Goal: Ask a question

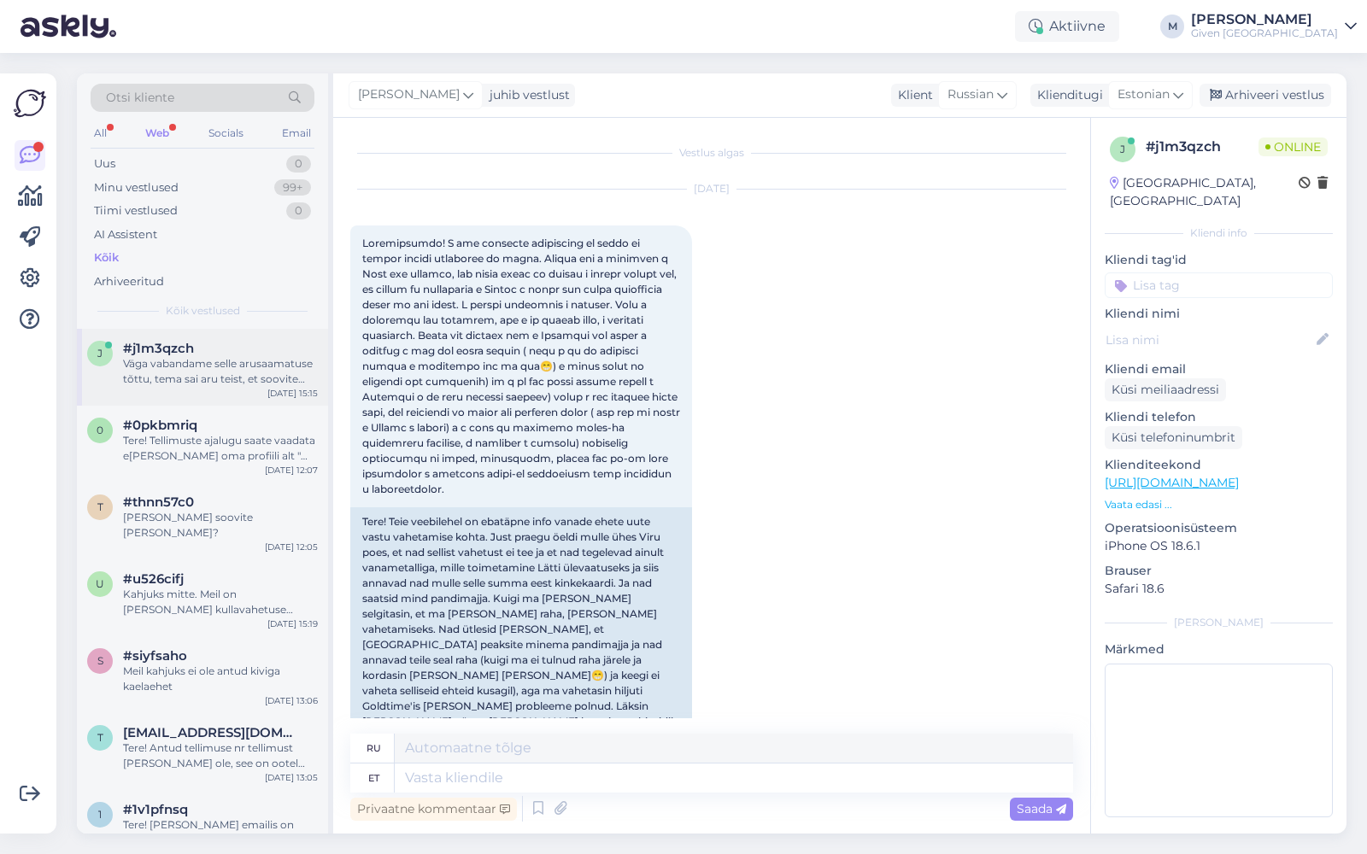
scroll to position [3087, 0]
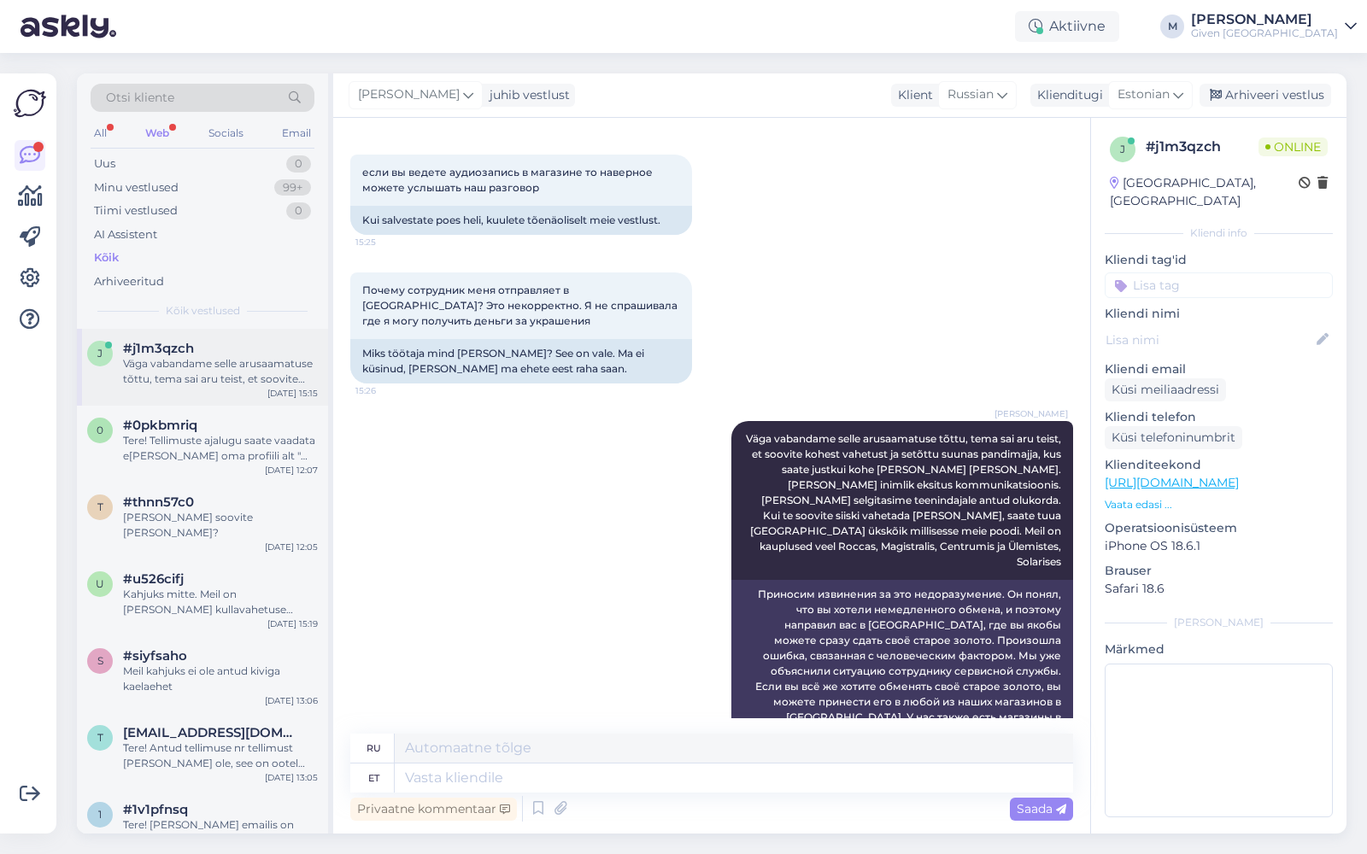
click at [161, 353] on span "#j1m3qzch" at bounding box center [158, 348] width 71 height 15
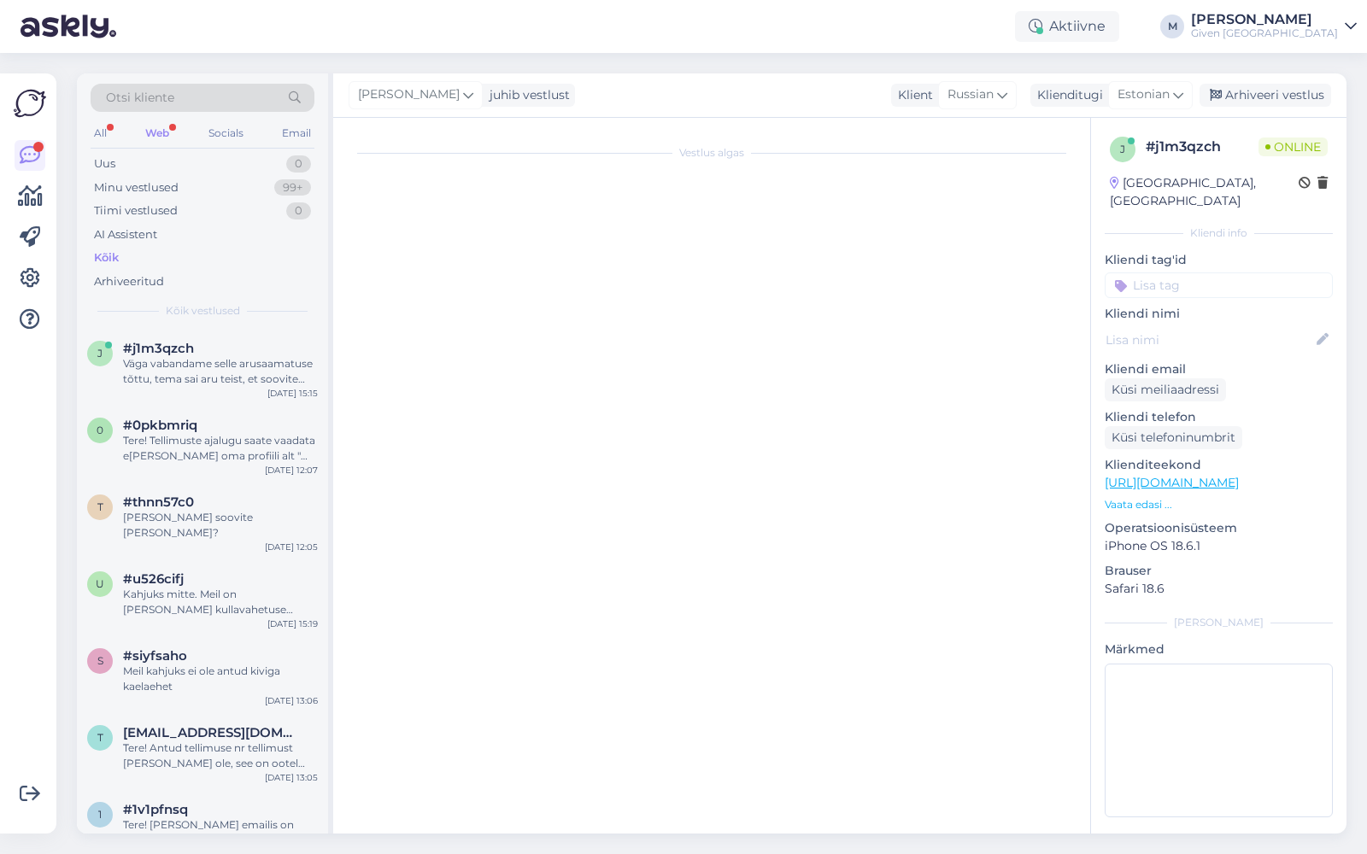
scroll to position [1016, 0]
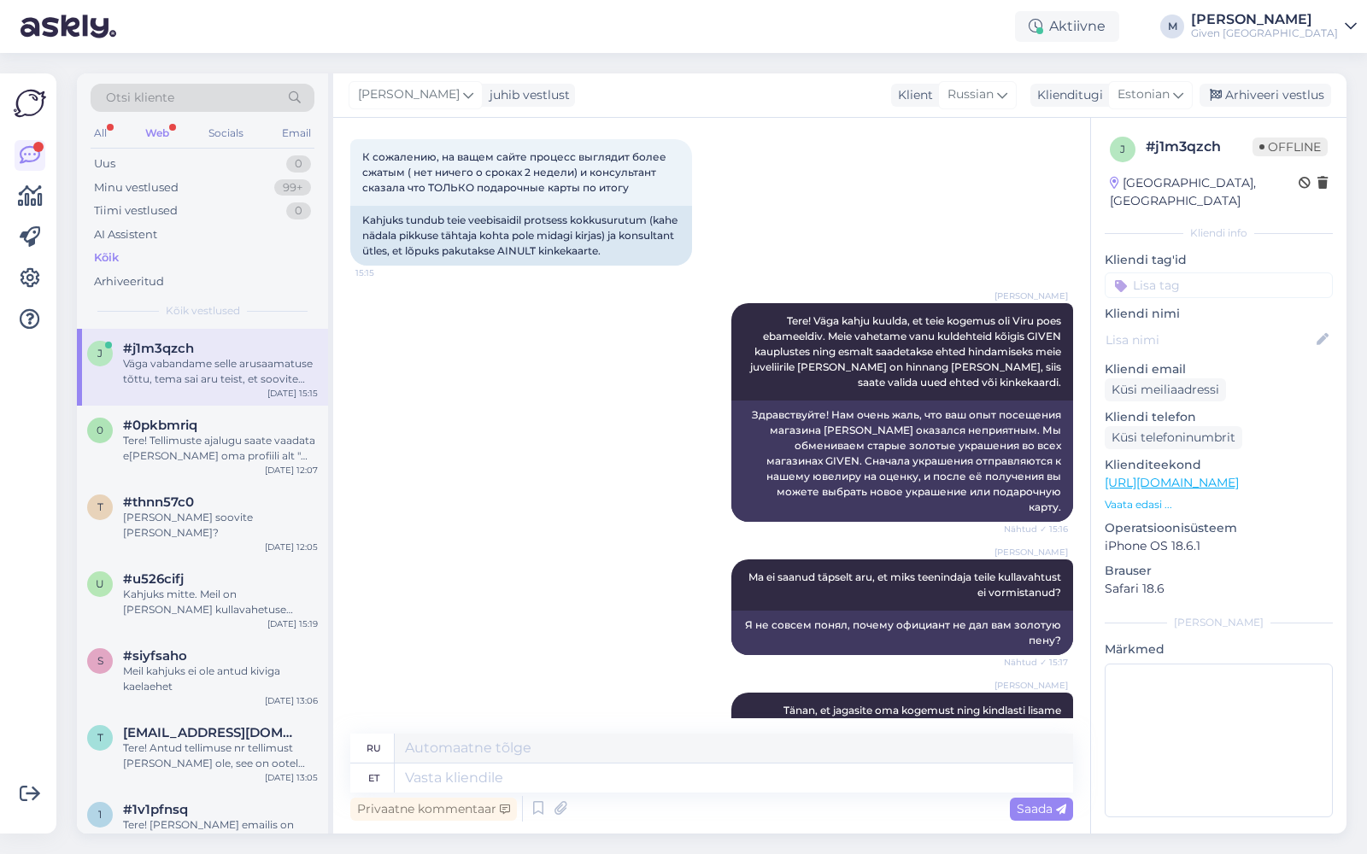
click at [158, 135] on div "Web" at bounding box center [157, 133] width 31 height 22
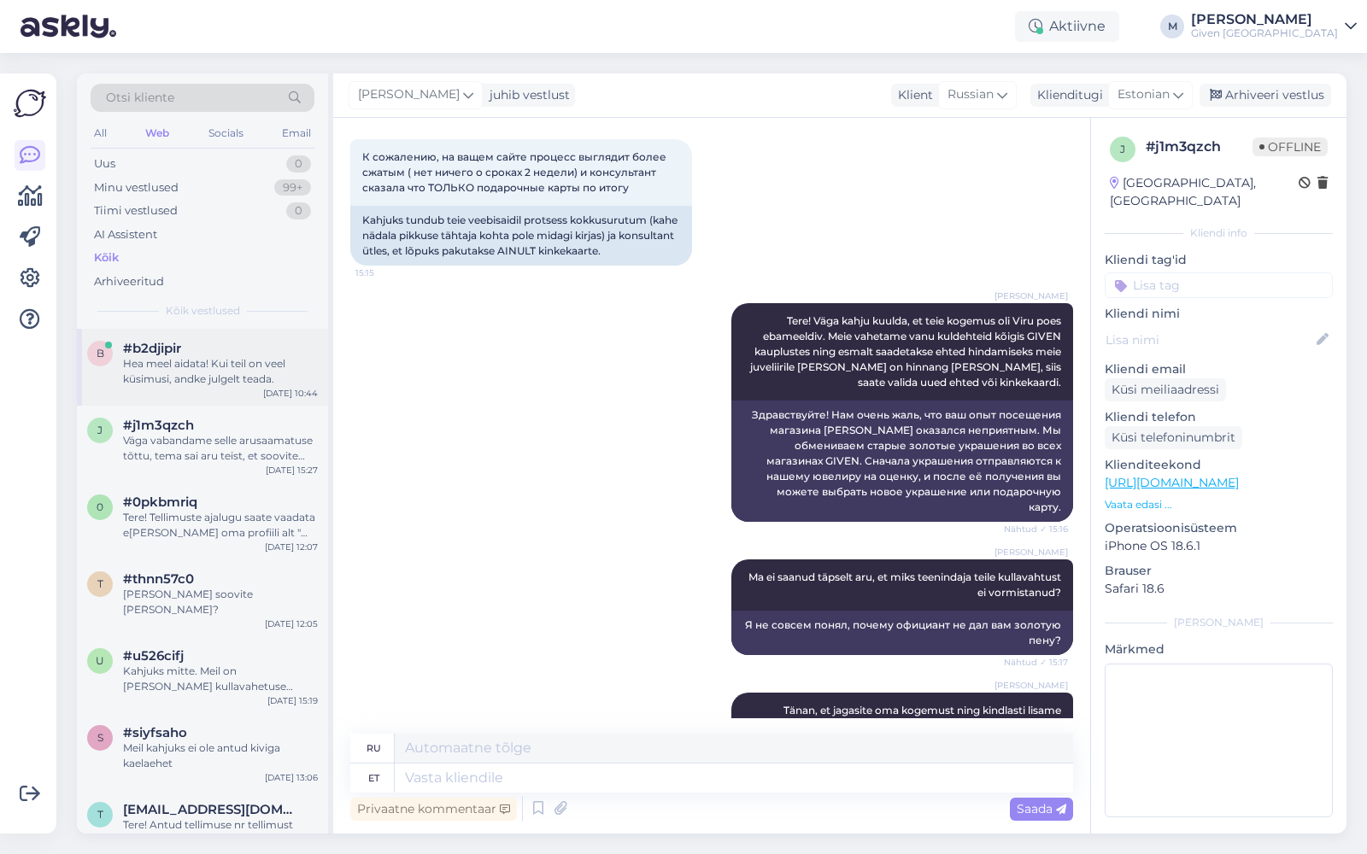
click at [149, 362] on div "Hea meel aidata! Kui teil on veel küsimusi, andke julgelt teada." at bounding box center [220, 371] width 195 height 31
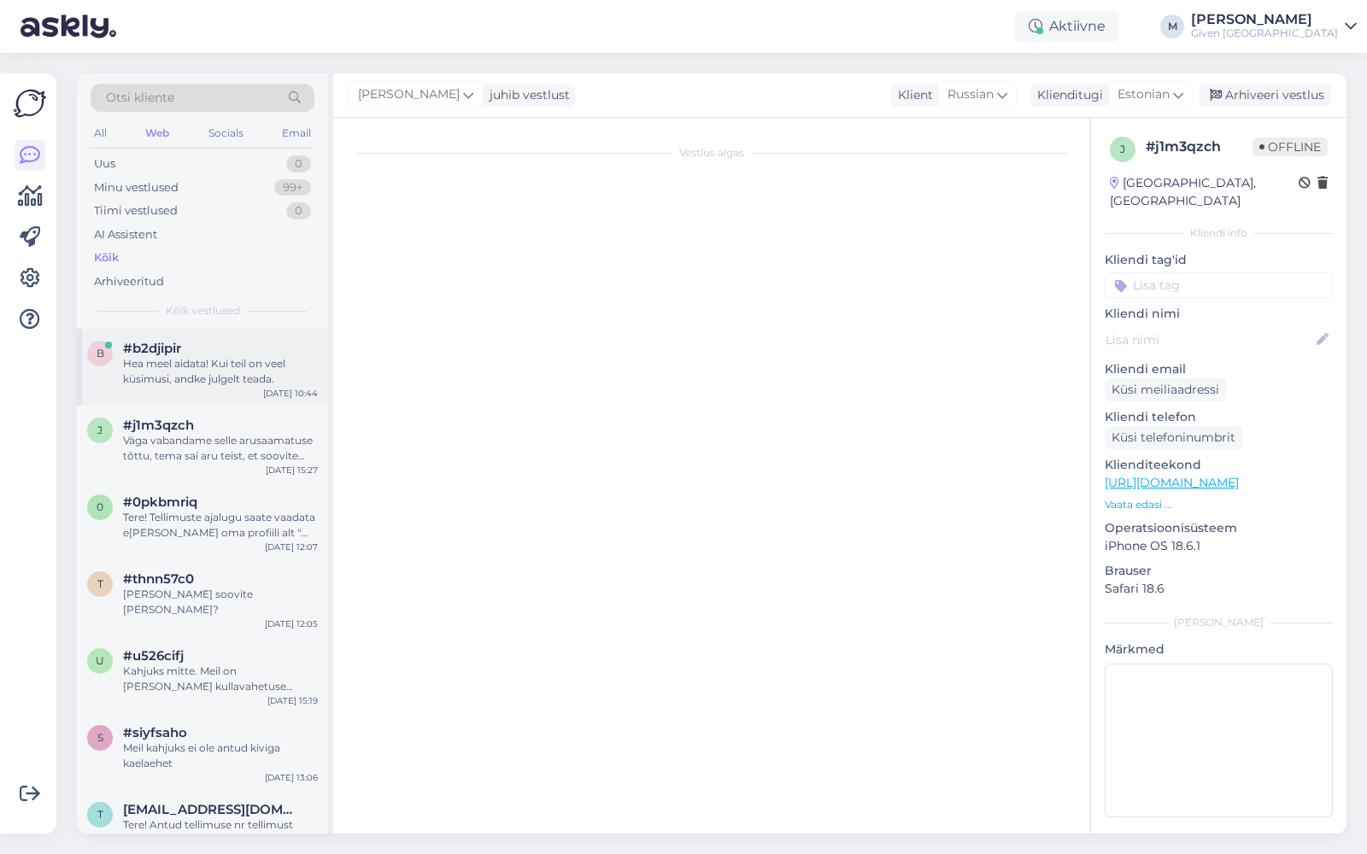
scroll to position [38, 0]
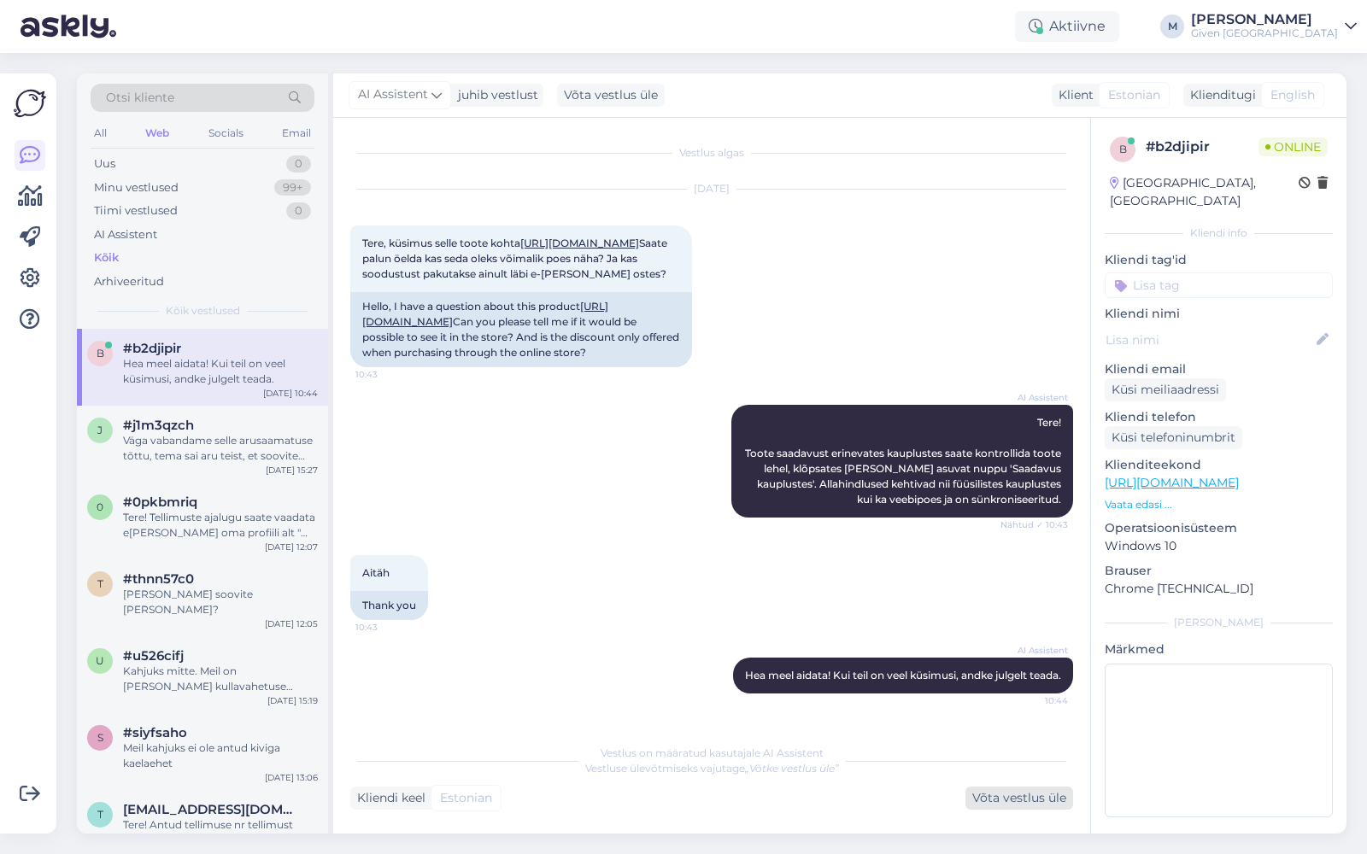
click at [1020, 801] on div "Võta vestlus üle" at bounding box center [1019, 798] width 108 height 23
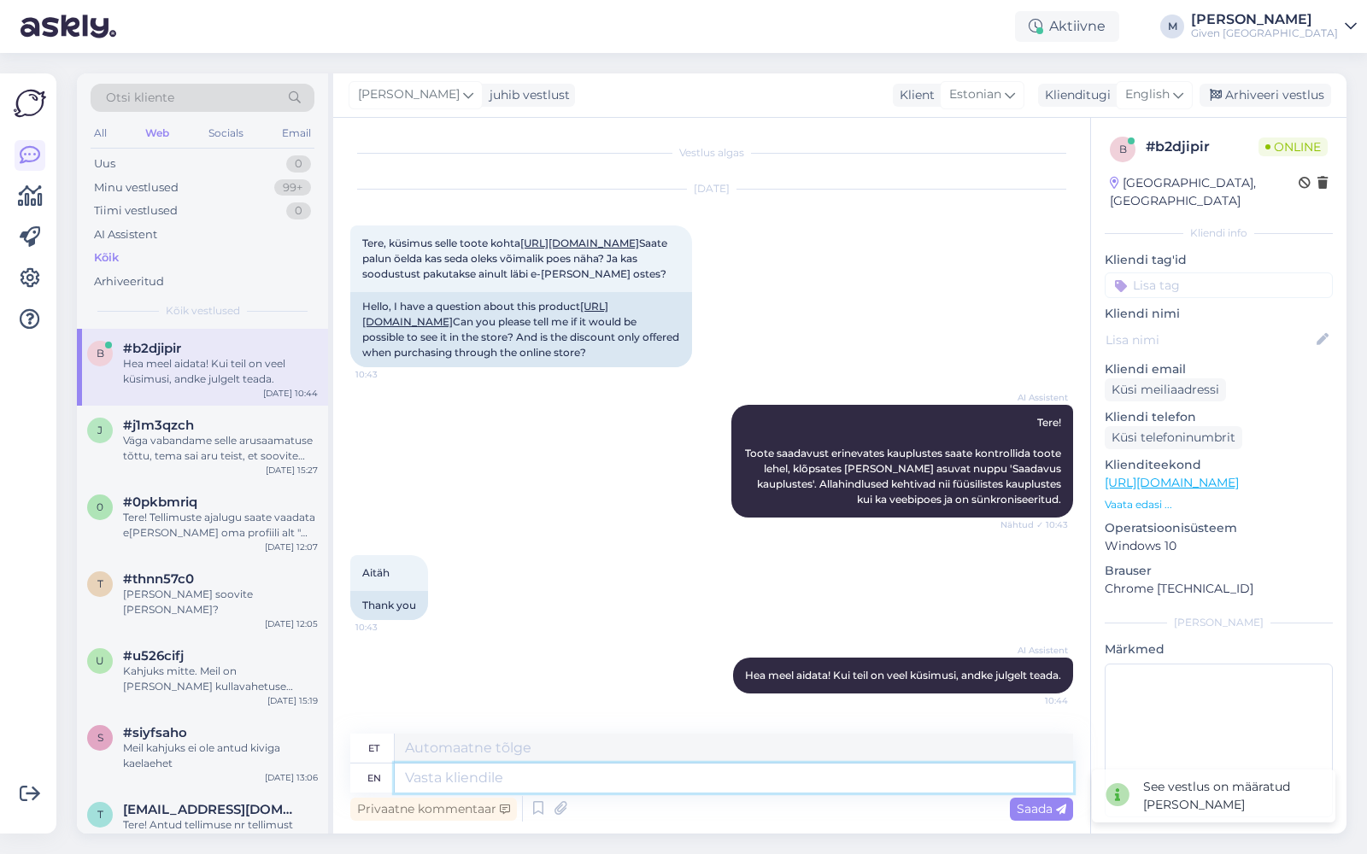
click at [634, 777] on textarea at bounding box center [734, 778] width 678 height 29
click at [1182, 98] on icon at bounding box center [1178, 94] width 10 height 19
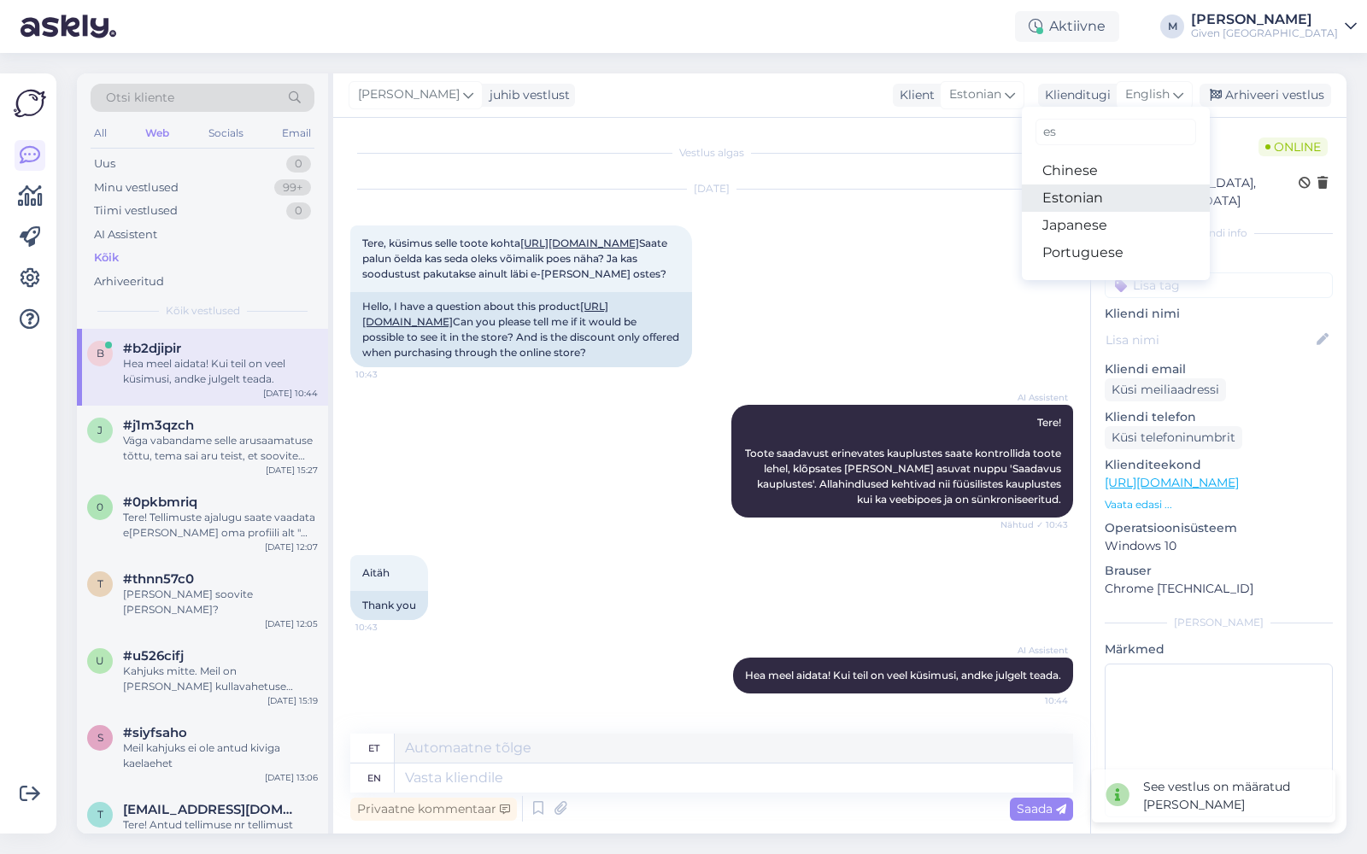
click at [1118, 195] on link "Estonian" at bounding box center [1116, 198] width 188 height 27
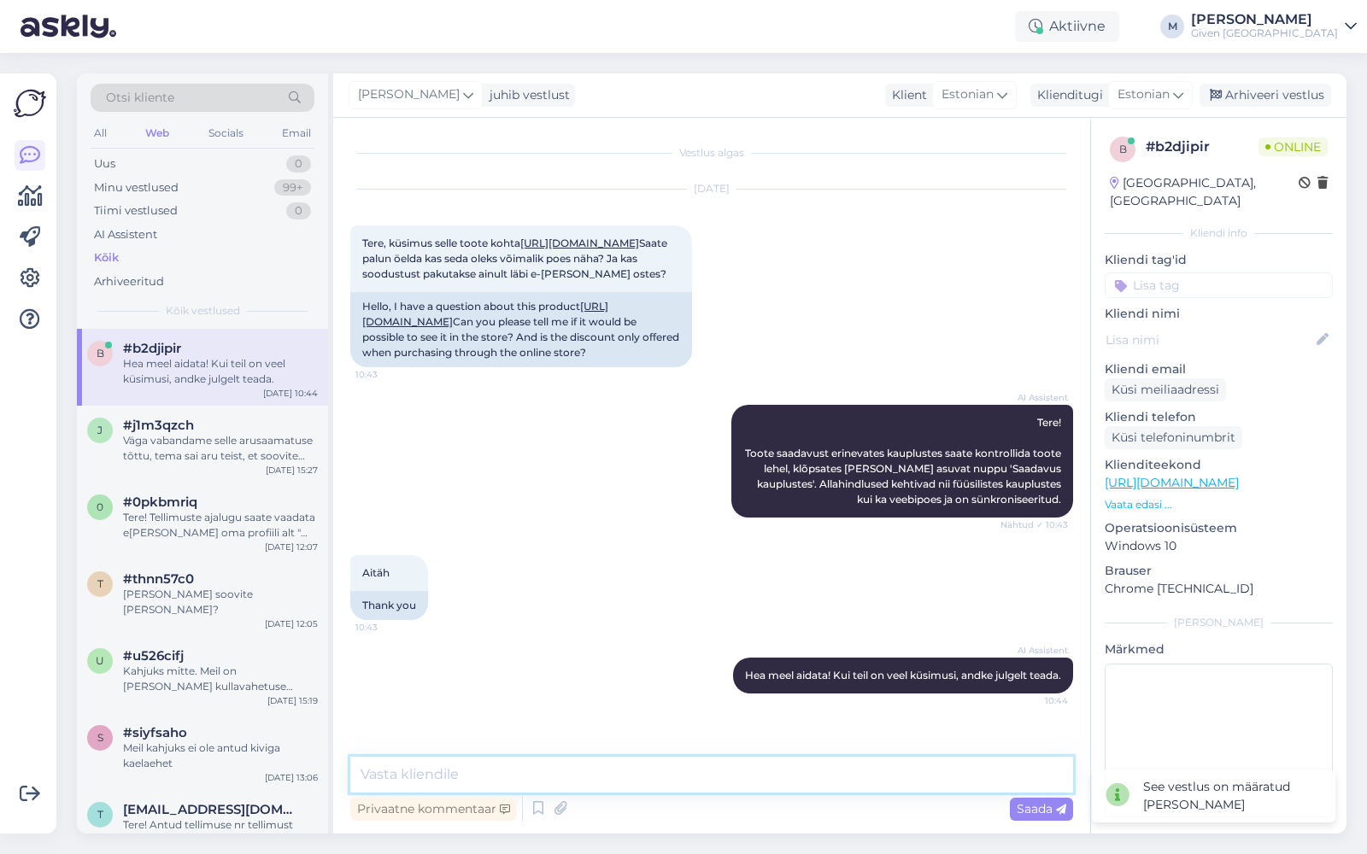
click at [655, 776] on textarea at bounding box center [711, 775] width 723 height 36
type textarea "Tere!"
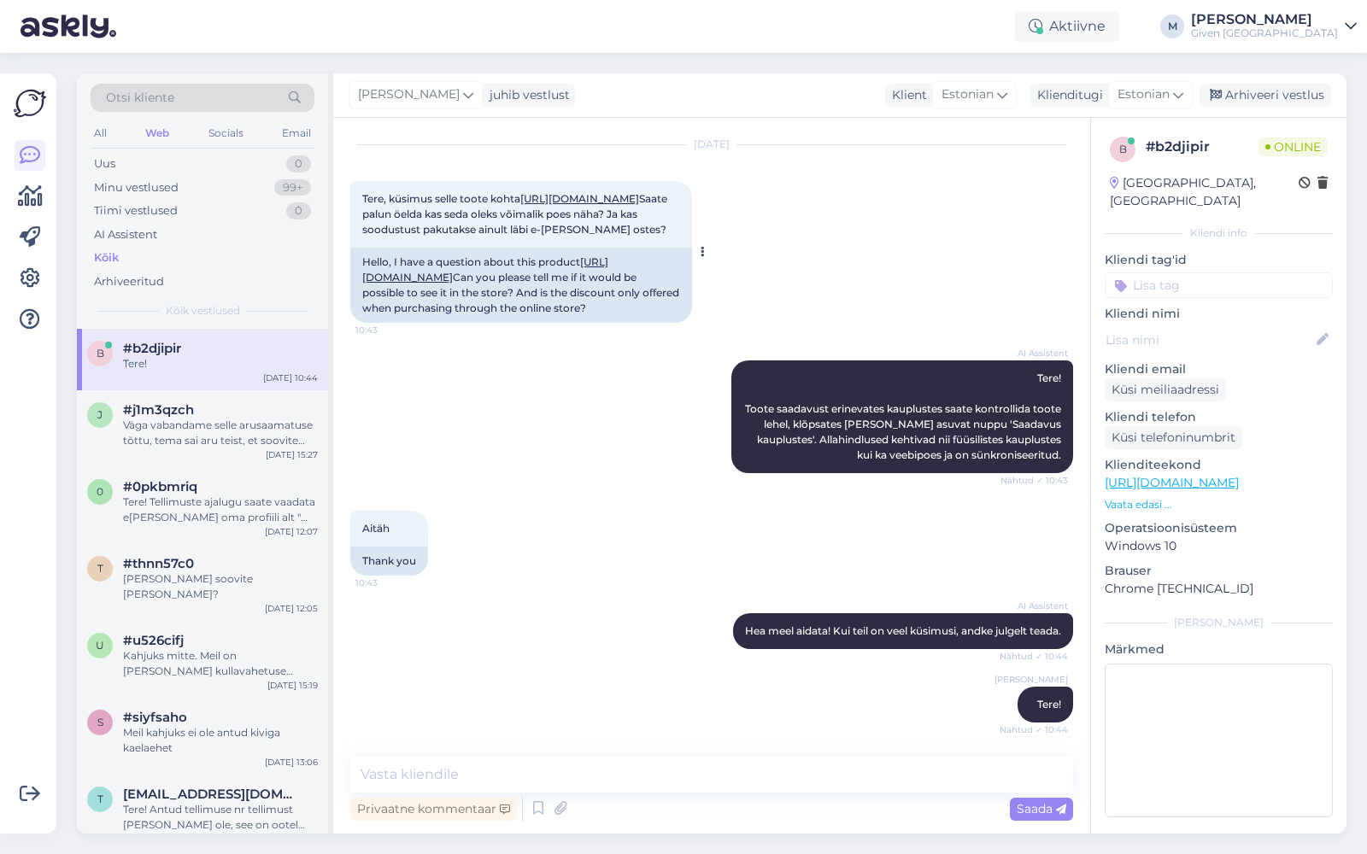
click at [596, 192] on link "[URL][DOMAIN_NAME]" at bounding box center [579, 198] width 119 height 13
click at [636, 777] on textarea at bounding box center [711, 775] width 723 height 36
click at [478, 775] on textarea "Antud ehe asub lasnamäe centrumi GIVENis" at bounding box center [711, 775] width 723 height 36
click at [555, 771] on textarea "Antud ehe asub [GEOGRAPHIC_DATA] GIVENis" at bounding box center [711, 775] width 723 height 36
type textarea "Antud ehe asub [GEOGRAPHIC_DATA] GIVENis"
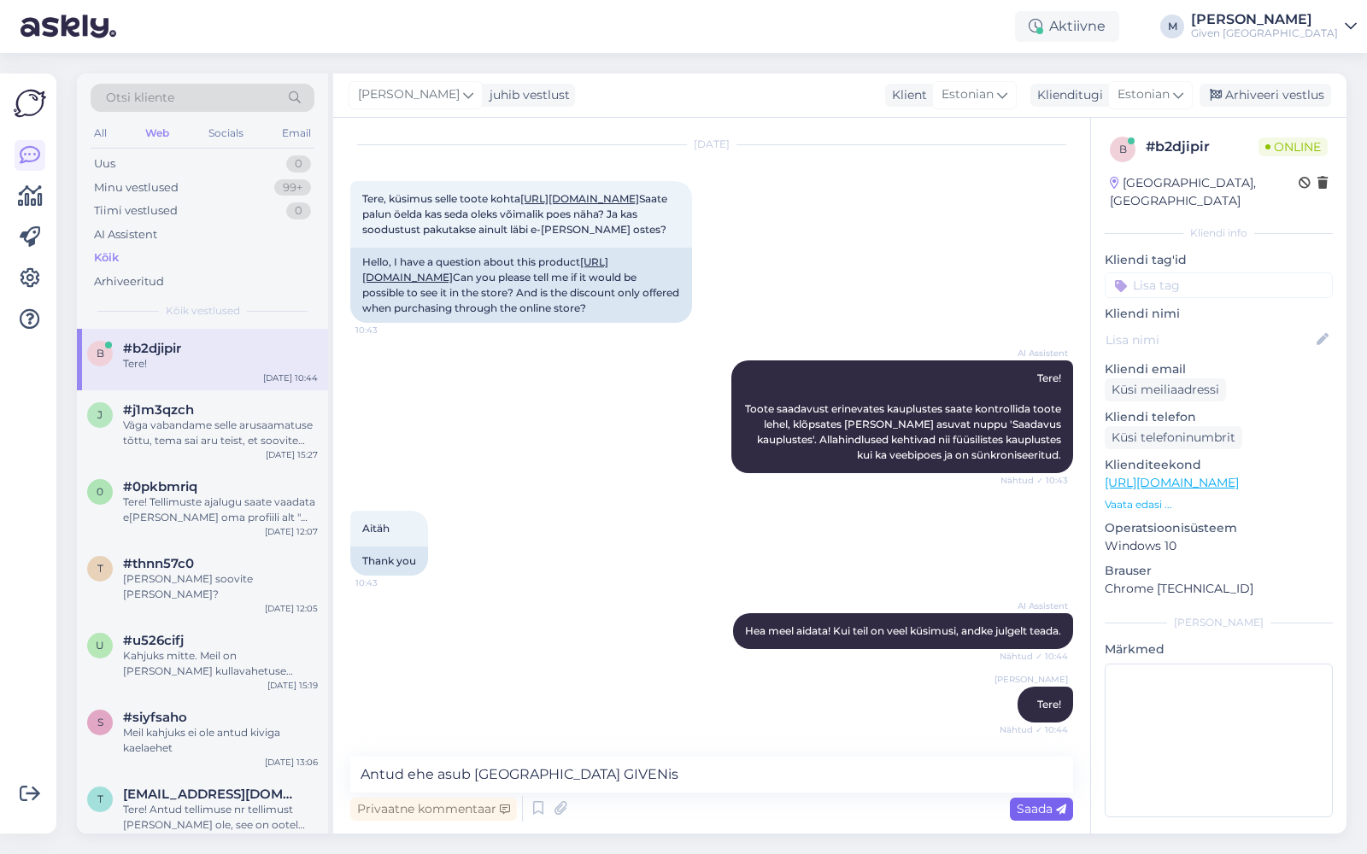
click at [1048, 805] on span "Saada" at bounding box center [1042, 808] width 50 height 15
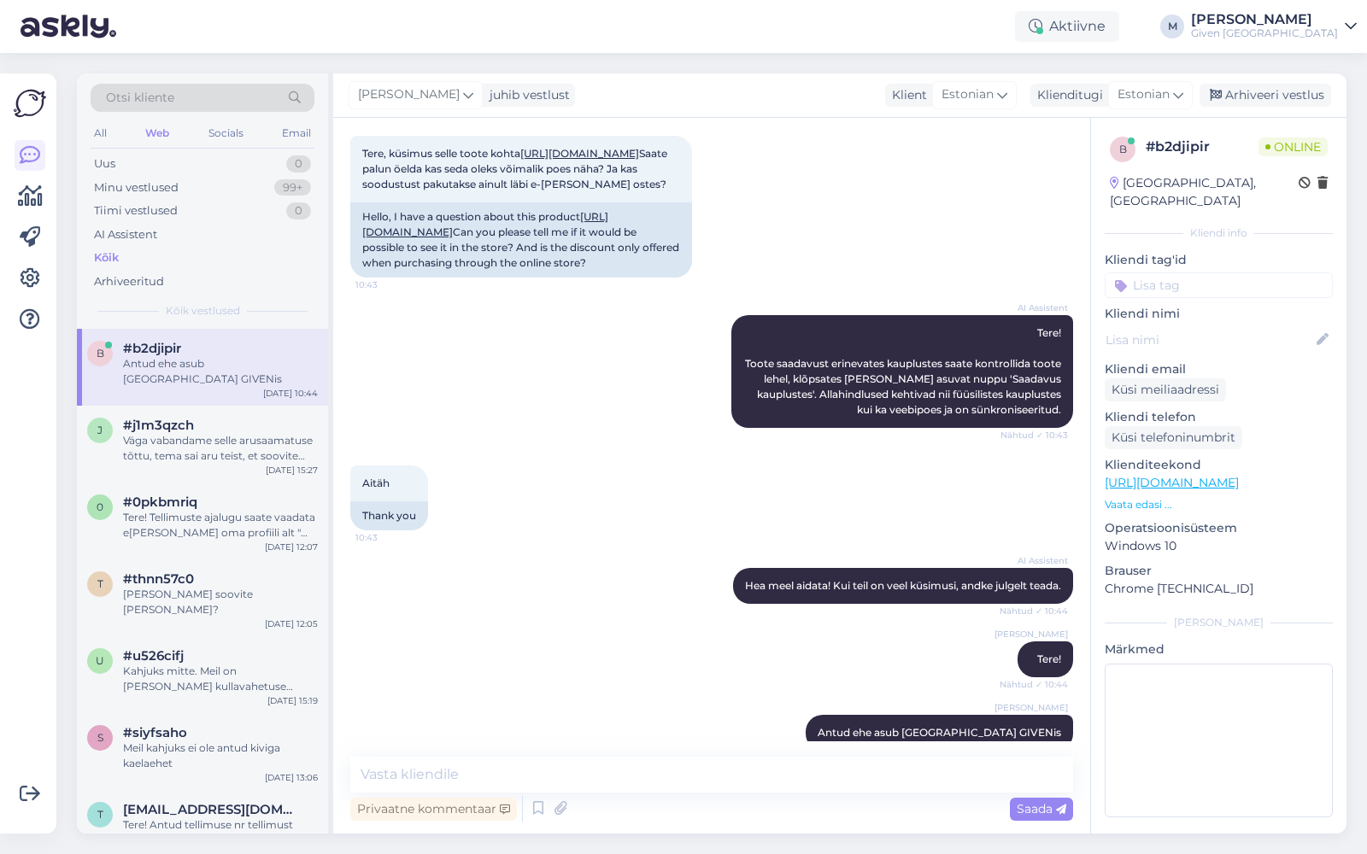
scroll to position [163, 0]
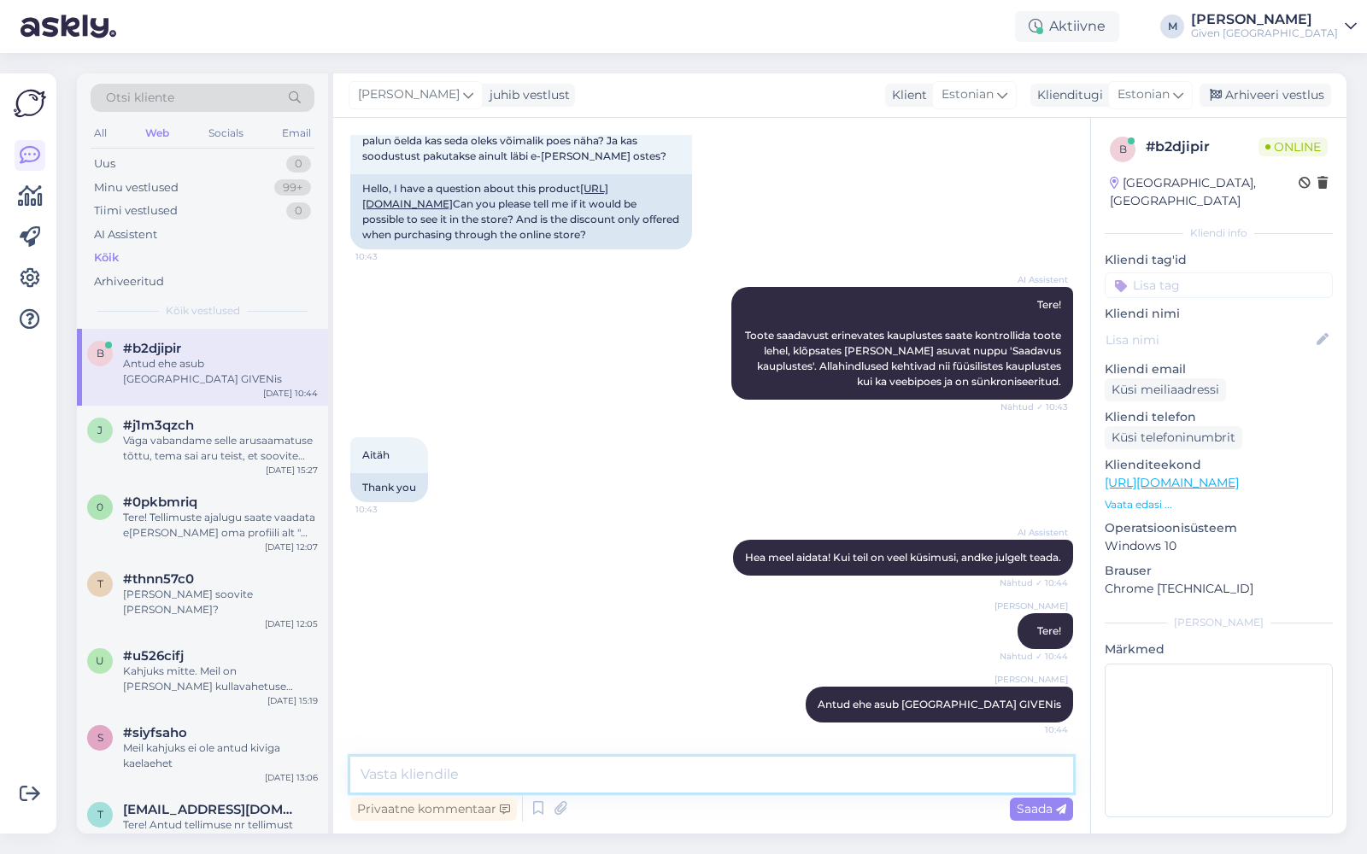
click at [615, 777] on textarea at bounding box center [711, 775] width 723 height 36
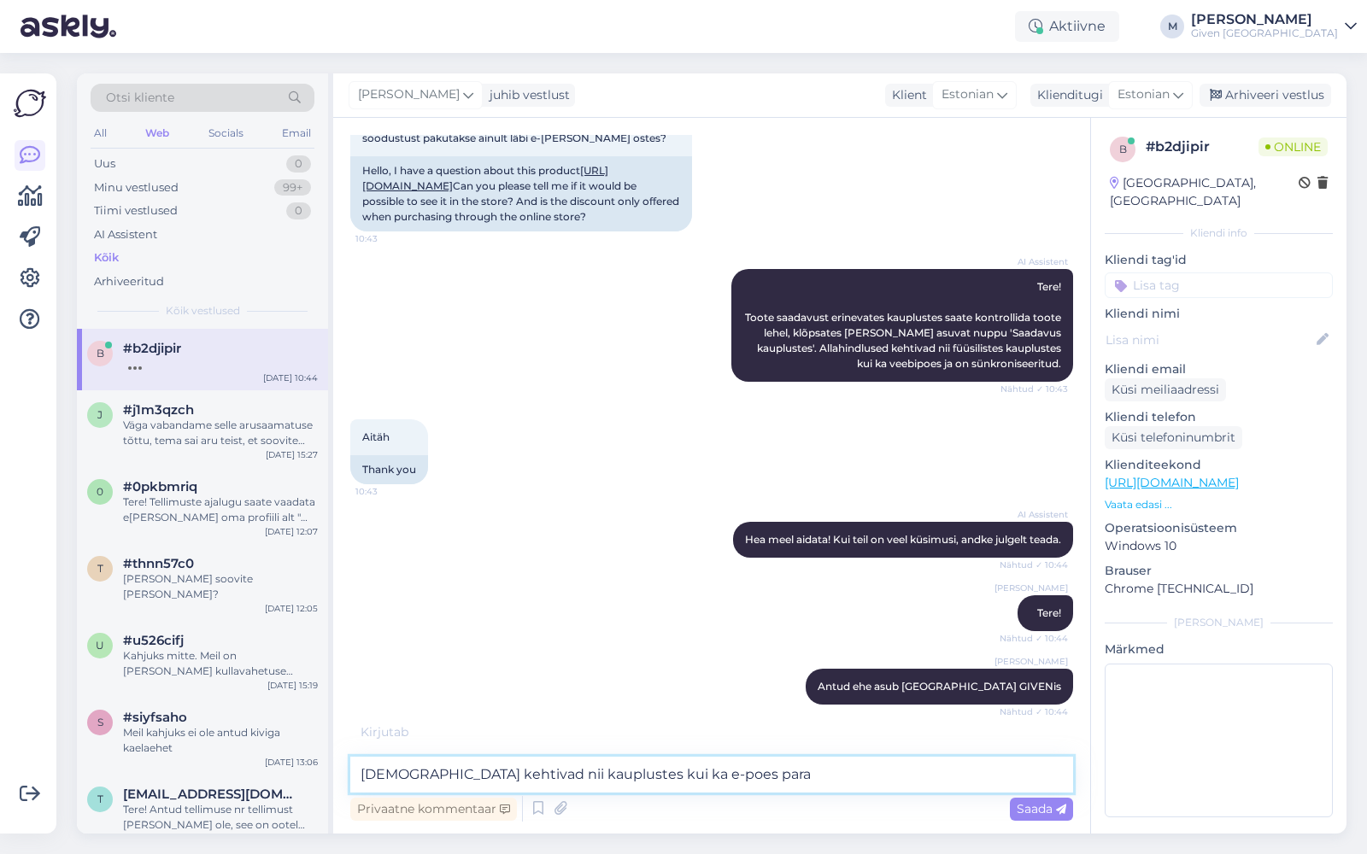
scroll to position [237, 0]
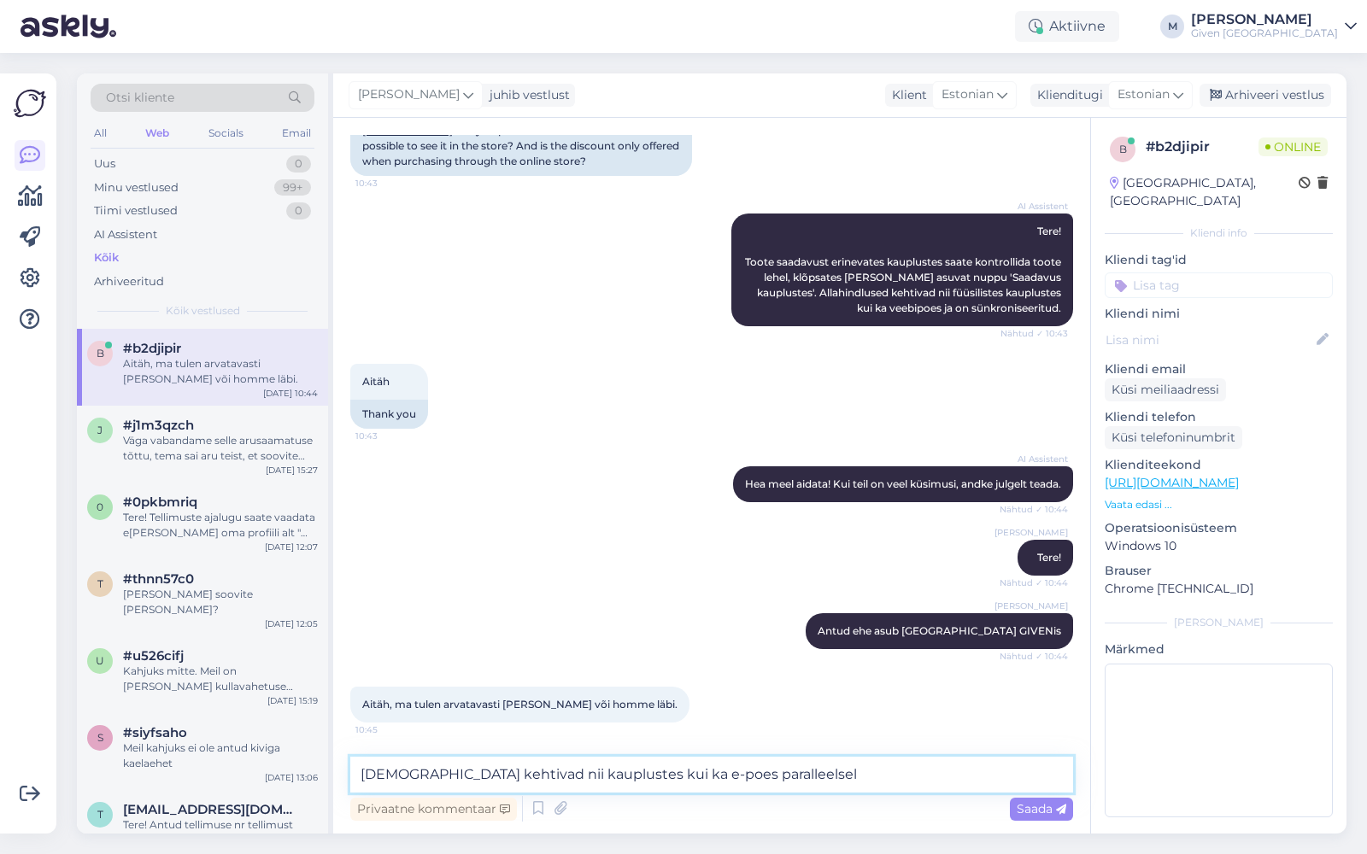
type textarea "[DEMOGRAPHIC_DATA] kehtivad nii kauplustes kui ka e-poes paralleelselt"
